Goal: Check status: Check status

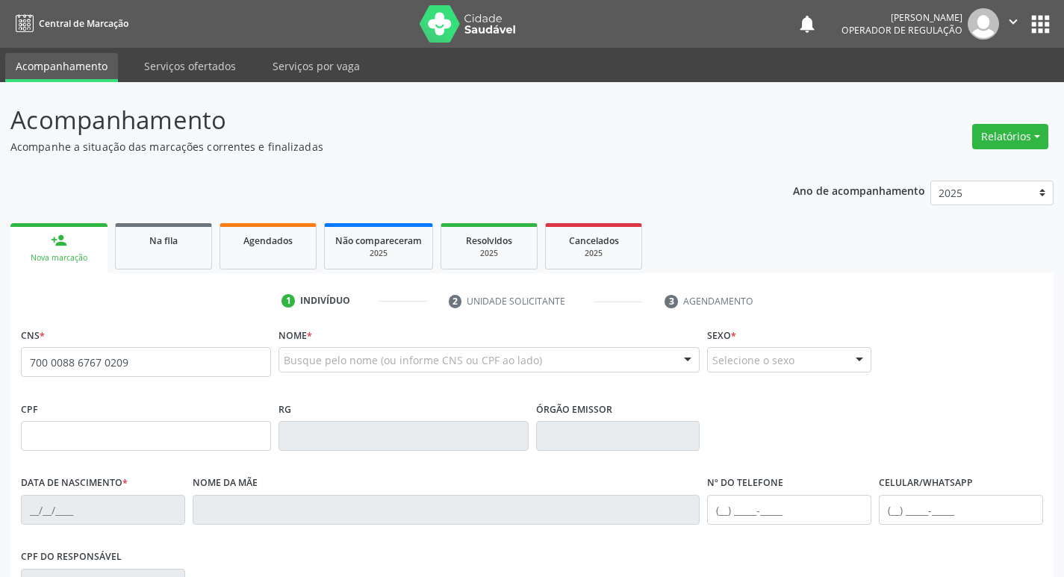
type input "700 0088 6767 0209"
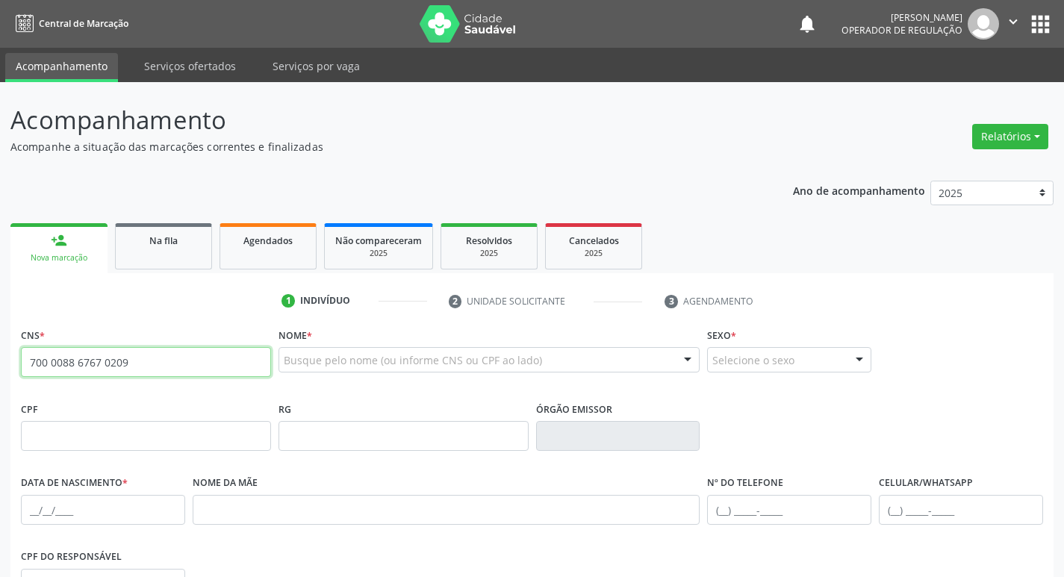
click at [192, 363] on input "700 0088 6767 0209" at bounding box center [146, 362] width 250 height 30
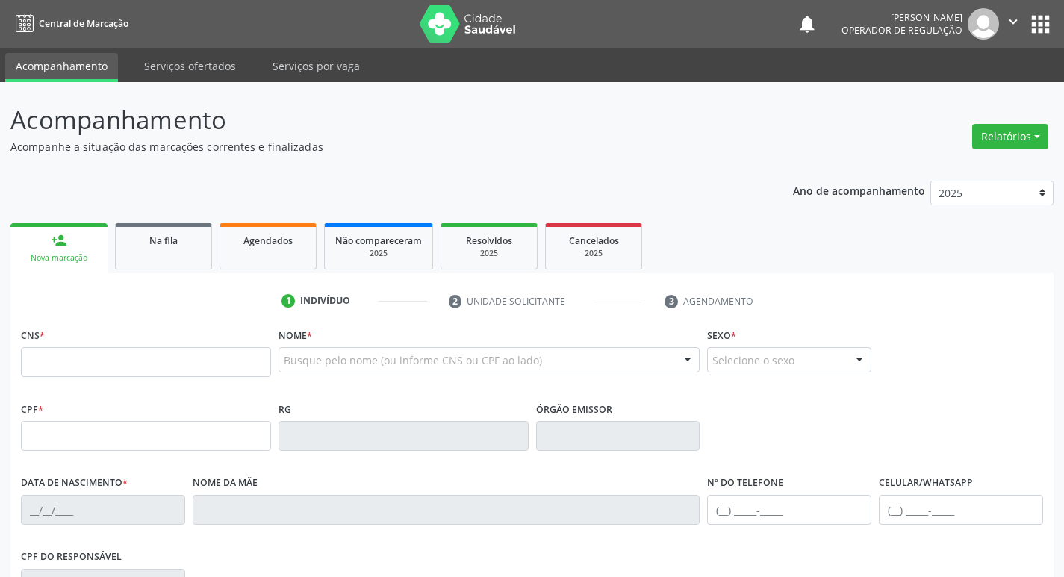
click at [235, 373] on input "text" at bounding box center [146, 362] width 250 height 30
type input "700 0088 6767 0209"
